Goal: Understand process/instructions: Learn how to perform a task or action

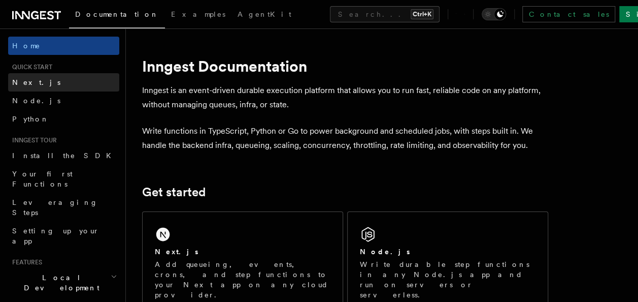
click at [20, 80] on span "Next.js" at bounding box center [36, 82] width 48 height 8
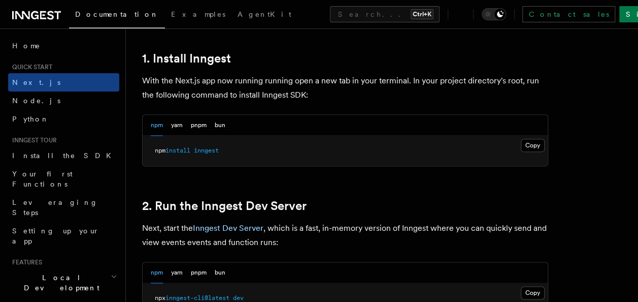
scroll to position [556, 0]
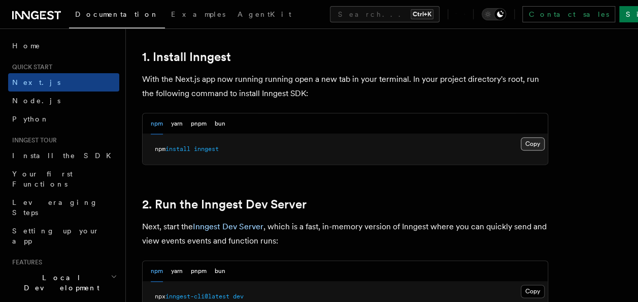
click at [539, 143] on button "Copy Copied" at bounding box center [533, 143] width 24 height 13
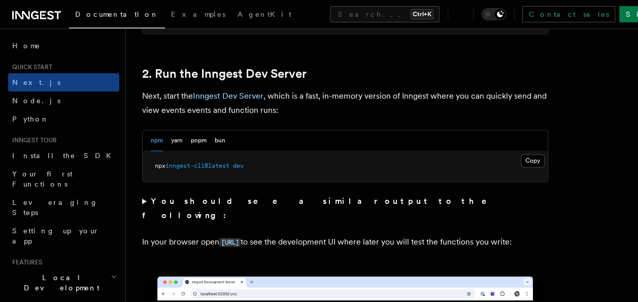
scroll to position [687, 0]
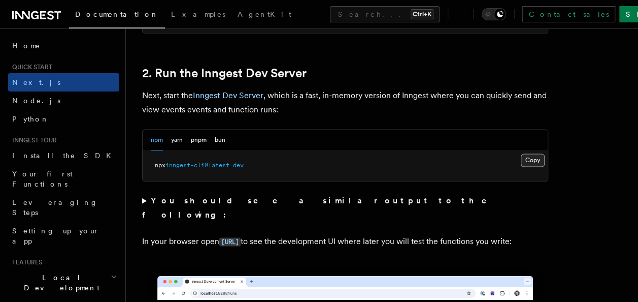
click at [533, 162] on button "Copy Copied" at bounding box center [533, 159] width 24 height 13
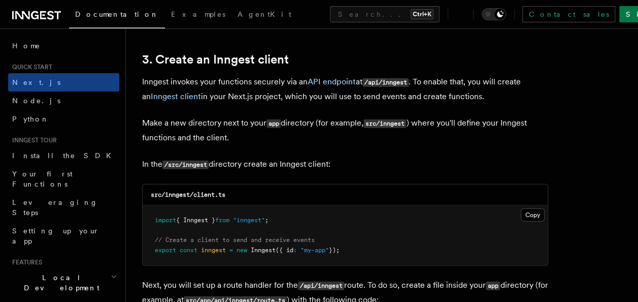
scroll to position [1191, 0]
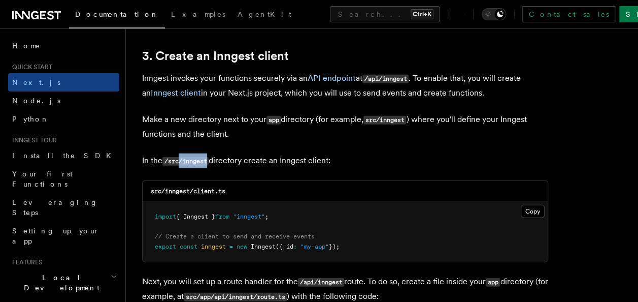
drag, startPoint x: 212, startPoint y: 159, endPoint x: 181, endPoint y: 159, distance: 31.0
click at [181, 159] on p "In the /src/inngest directory create an Inngest client:" at bounding box center [345, 160] width 406 height 15
drag, startPoint x: 181, startPoint y: 159, endPoint x: 210, endPoint y: 157, distance: 29.5
click at [209, 157] on code "/src/inngest" at bounding box center [185, 161] width 46 height 9
drag, startPoint x: 210, startPoint y: 157, endPoint x: 188, endPoint y: 157, distance: 22.3
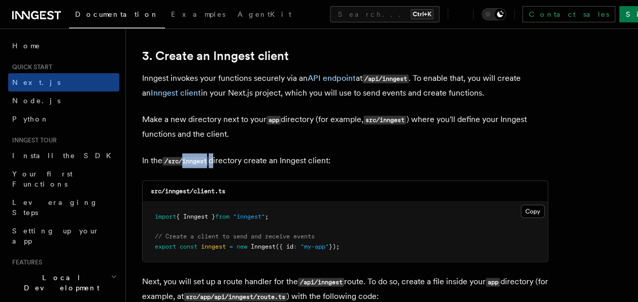
click at [188, 157] on code "/src/inngest" at bounding box center [185, 161] width 46 height 9
copy p "inngest"
click at [530, 207] on button "Copy Copied" at bounding box center [533, 211] width 24 height 13
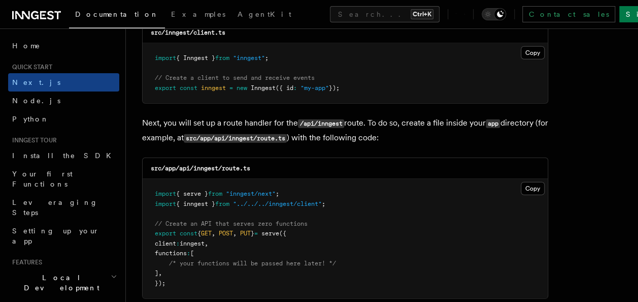
scroll to position [1350, 0]
drag, startPoint x: 179, startPoint y: 167, endPoint x: 259, endPoint y: 168, distance: 80.2
click at [259, 168] on div "src/app/api/inngest/route.ts" at bounding box center [345, 167] width 405 height 21
copy code "api/inngest/route.ts"
click at [530, 186] on button "Copy Copied" at bounding box center [533, 187] width 24 height 13
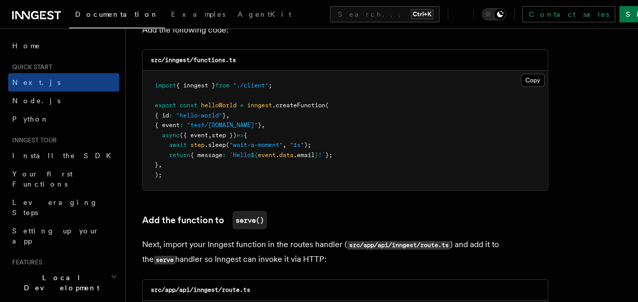
scroll to position [1835, 0]
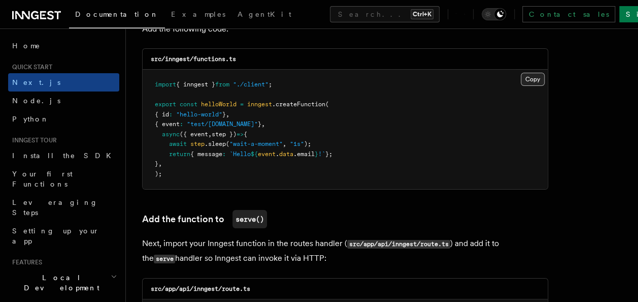
click at [530, 76] on button "Copy Copied" at bounding box center [533, 79] width 24 height 13
